Goal: Task Accomplishment & Management: Use online tool/utility

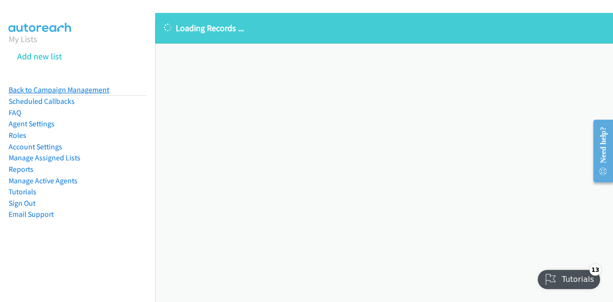
click at [34, 87] on link "Back to Campaign Management" at bounding box center [59, 89] width 101 height 9
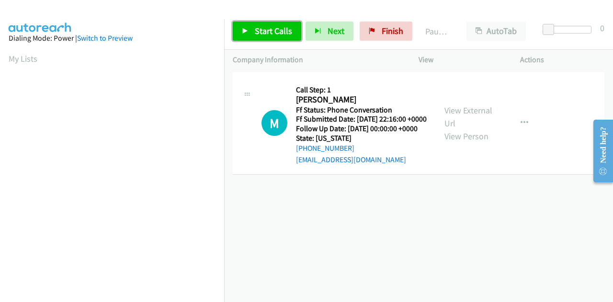
click at [278, 34] on span "Start Calls" at bounding box center [273, 30] width 37 height 11
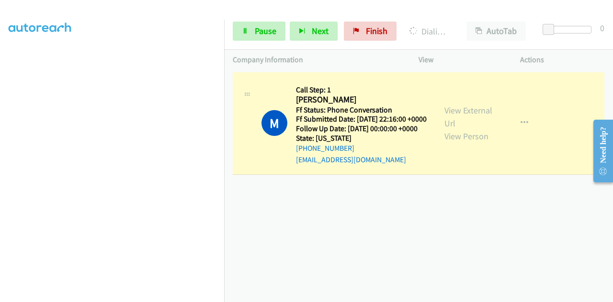
scroll to position [235, 0]
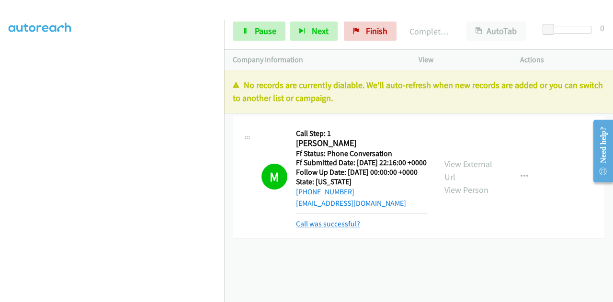
click at [333, 228] on link "Call was successful?" at bounding box center [328, 223] width 64 height 9
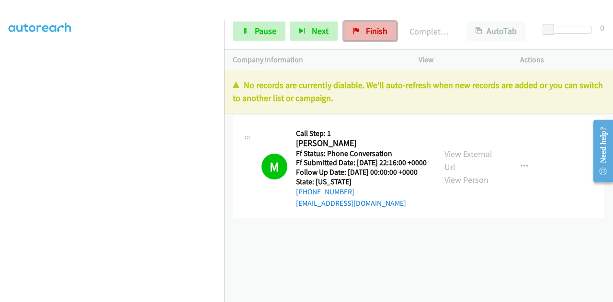
click at [356, 32] on icon at bounding box center [356, 31] width 7 height 7
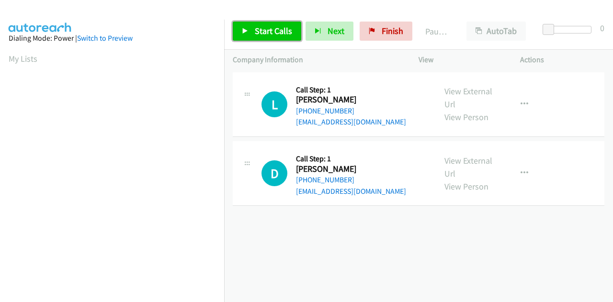
click at [262, 28] on span "Start Calls" at bounding box center [273, 30] width 37 height 11
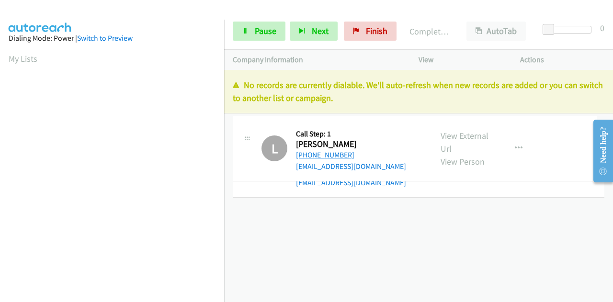
drag, startPoint x: 350, startPoint y: 153, endPoint x: 302, endPoint y: 154, distance: 48.4
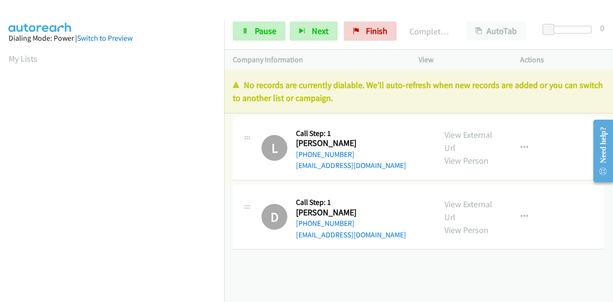
click at [348, 153] on div "+1 619-442-6710" at bounding box center [351, 154] width 110 height 11
click at [343, 155] on link "+1 619-442-6710" at bounding box center [325, 154] width 58 height 9
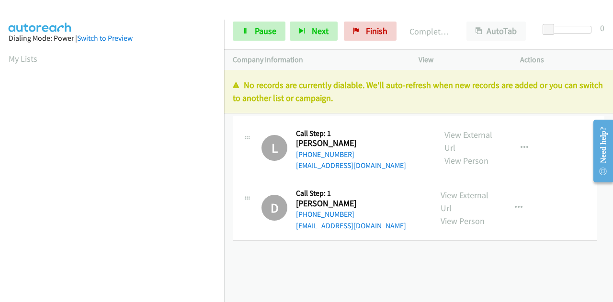
drag, startPoint x: 352, startPoint y: 225, endPoint x: 305, endPoint y: 214, distance: 48.0
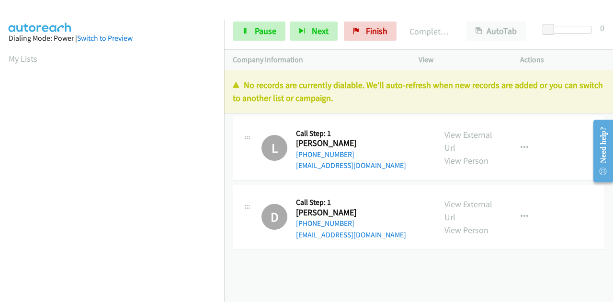
scroll to position [235, 0]
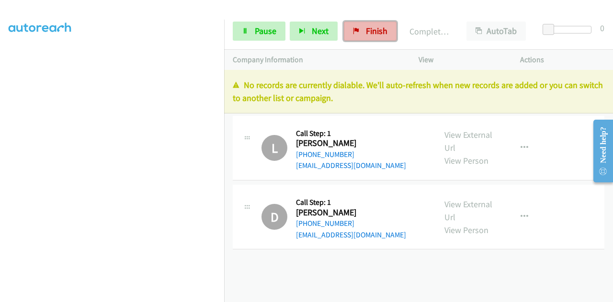
click at [374, 32] on span "Finish" at bounding box center [377, 30] width 22 height 11
